Goal: Navigation & Orientation: Find specific page/section

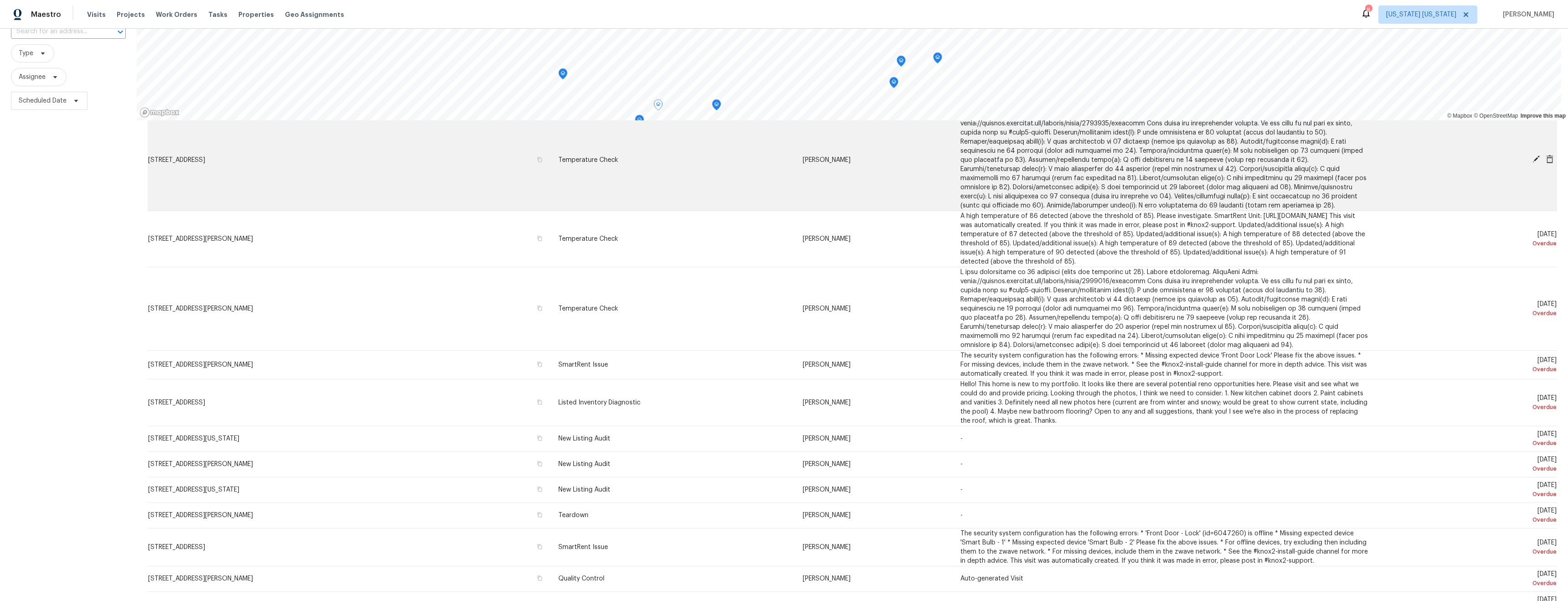
scroll to position [547, 0]
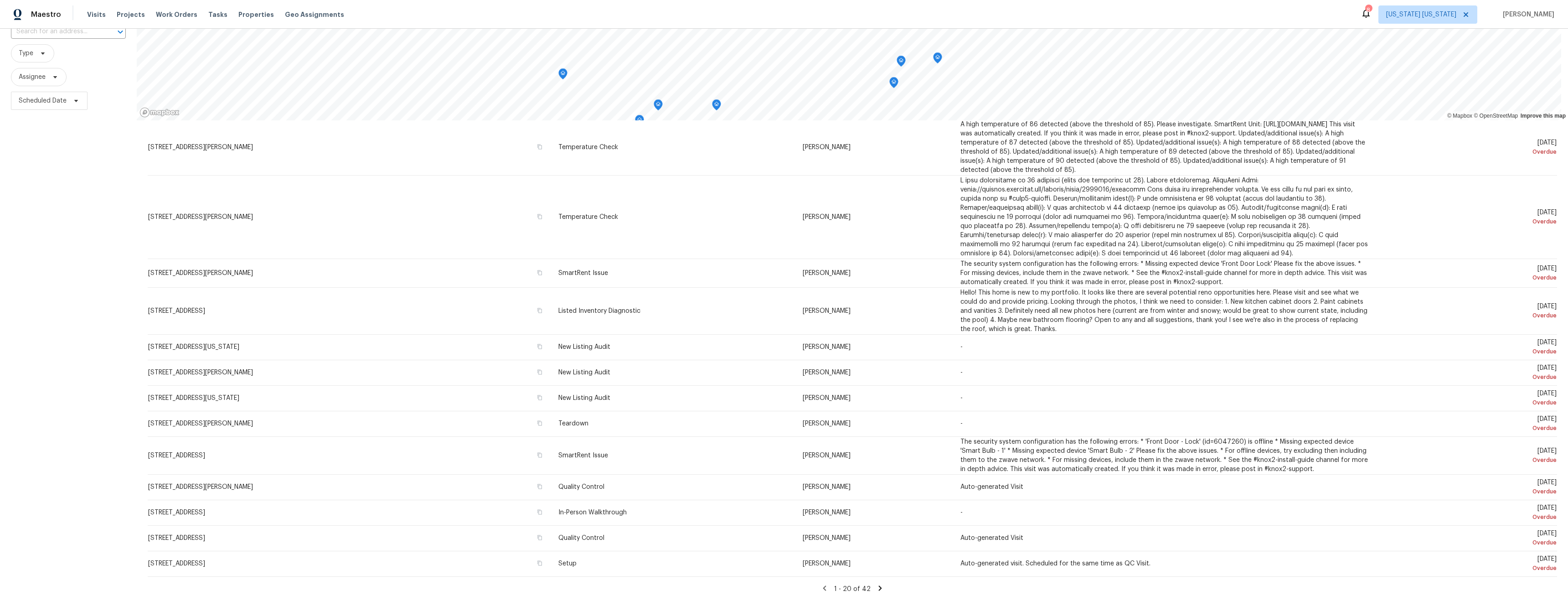
click at [876, 584] on icon at bounding box center [880, 588] width 8 height 8
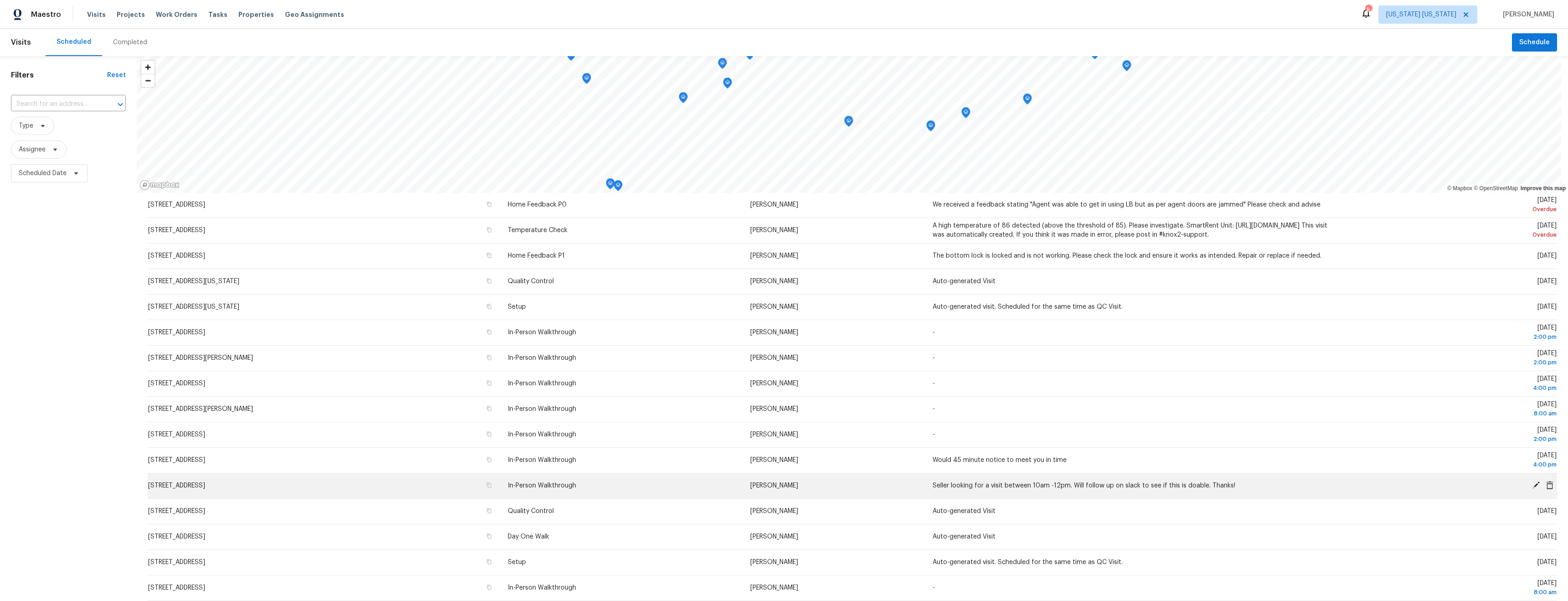
scroll to position [0, 0]
